Goal: Transaction & Acquisition: Purchase product/service

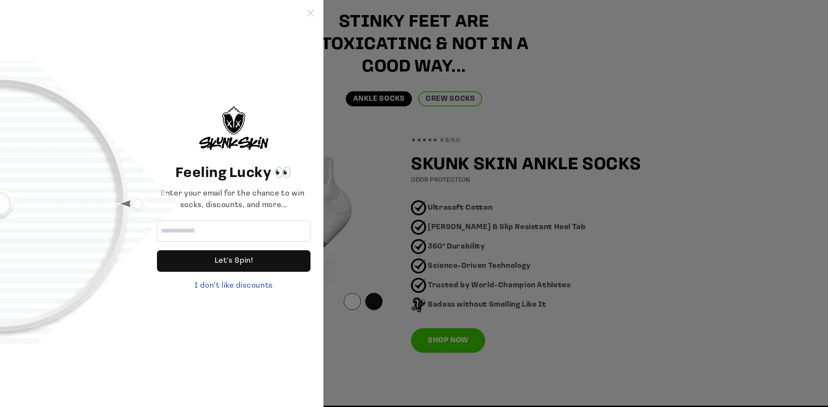
click at [310, 10] on icon at bounding box center [310, 12] width 7 height 7
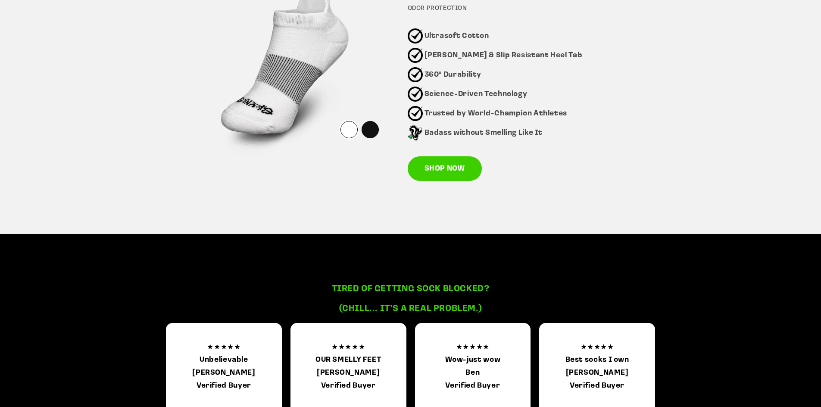
scroll to position [629, 0]
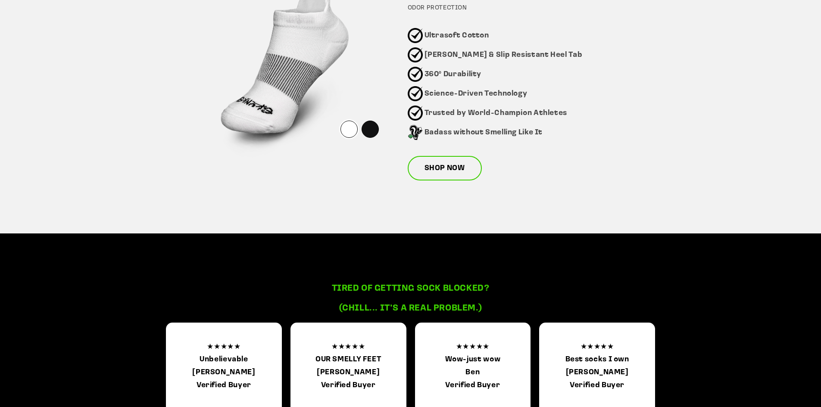
click at [462, 177] on link "SHOP NOW" at bounding box center [445, 168] width 74 height 25
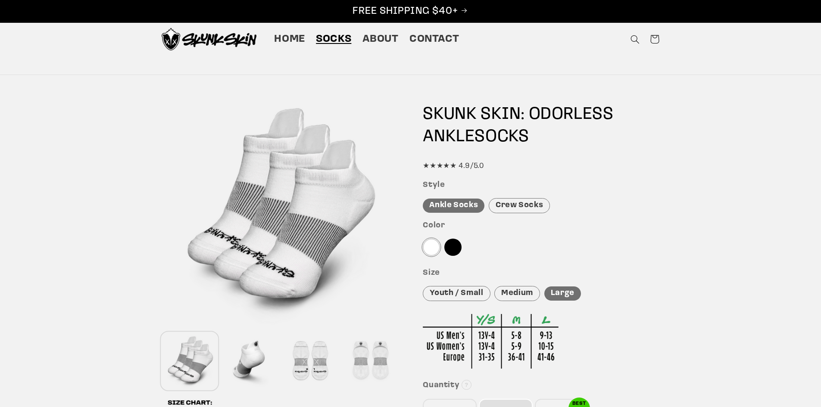
click at [335, 36] on span "Socks" at bounding box center [333, 39] width 35 height 13
